Goal: Communication & Community: Answer question/provide support

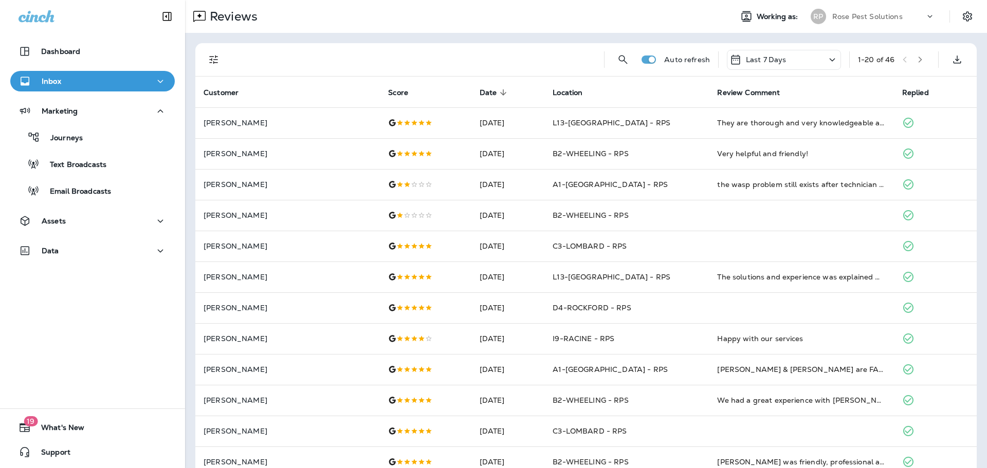
click at [326, 12] on div "Reviews" at bounding box center [454, 16] width 539 height 21
drag, startPoint x: 266, startPoint y: 13, endPoint x: 186, endPoint y: 17, distance: 80.3
click at [186, 17] on div "Reviews" at bounding box center [454, 16] width 539 height 21
drag, startPoint x: 293, startPoint y: 16, endPoint x: 208, endPoint y: 23, distance: 85.1
click at [208, 23] on div "Reviews" at bounding box center [454, 16] width 539 height 21
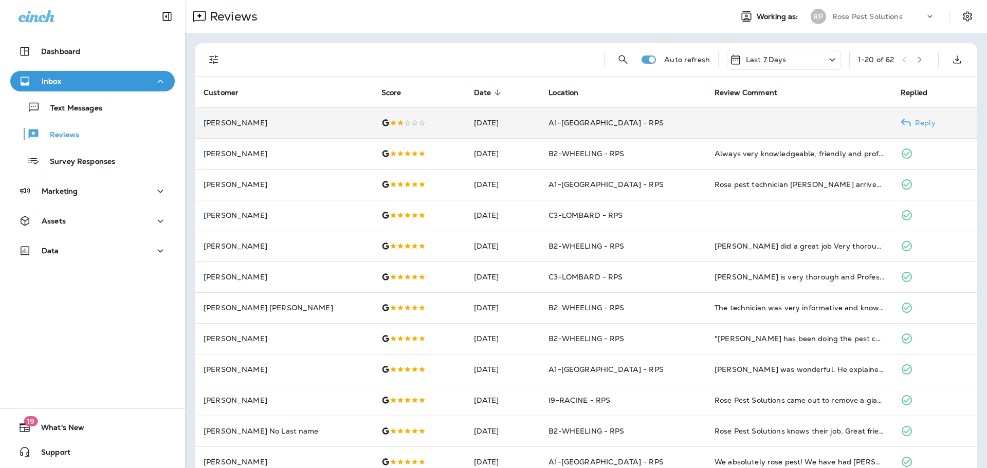
click at [405, 117] on td at bounding box center [419, 122] width 93 height 31
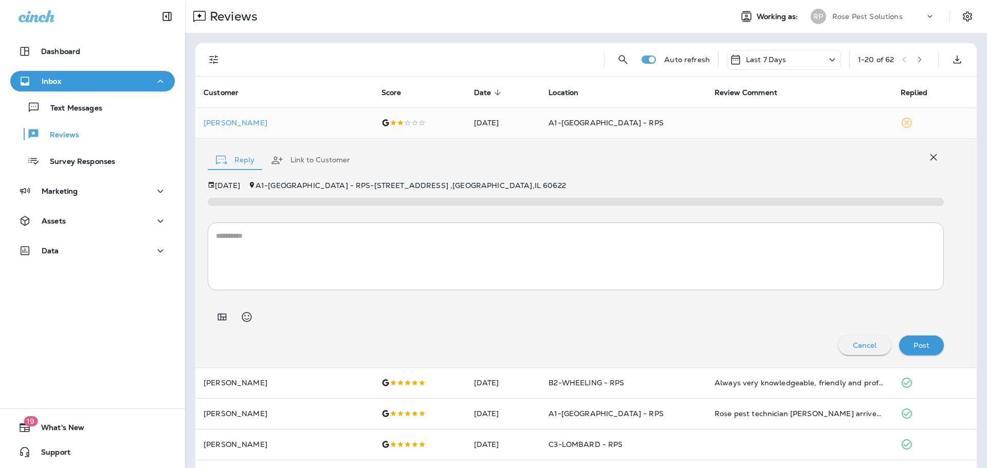
click at [587, 165] on div "Reply Link to Customer" at bounding box center [576, 157] width 736 height 31
